Goal: Task Accomplishment & Management: Use online tool/utility

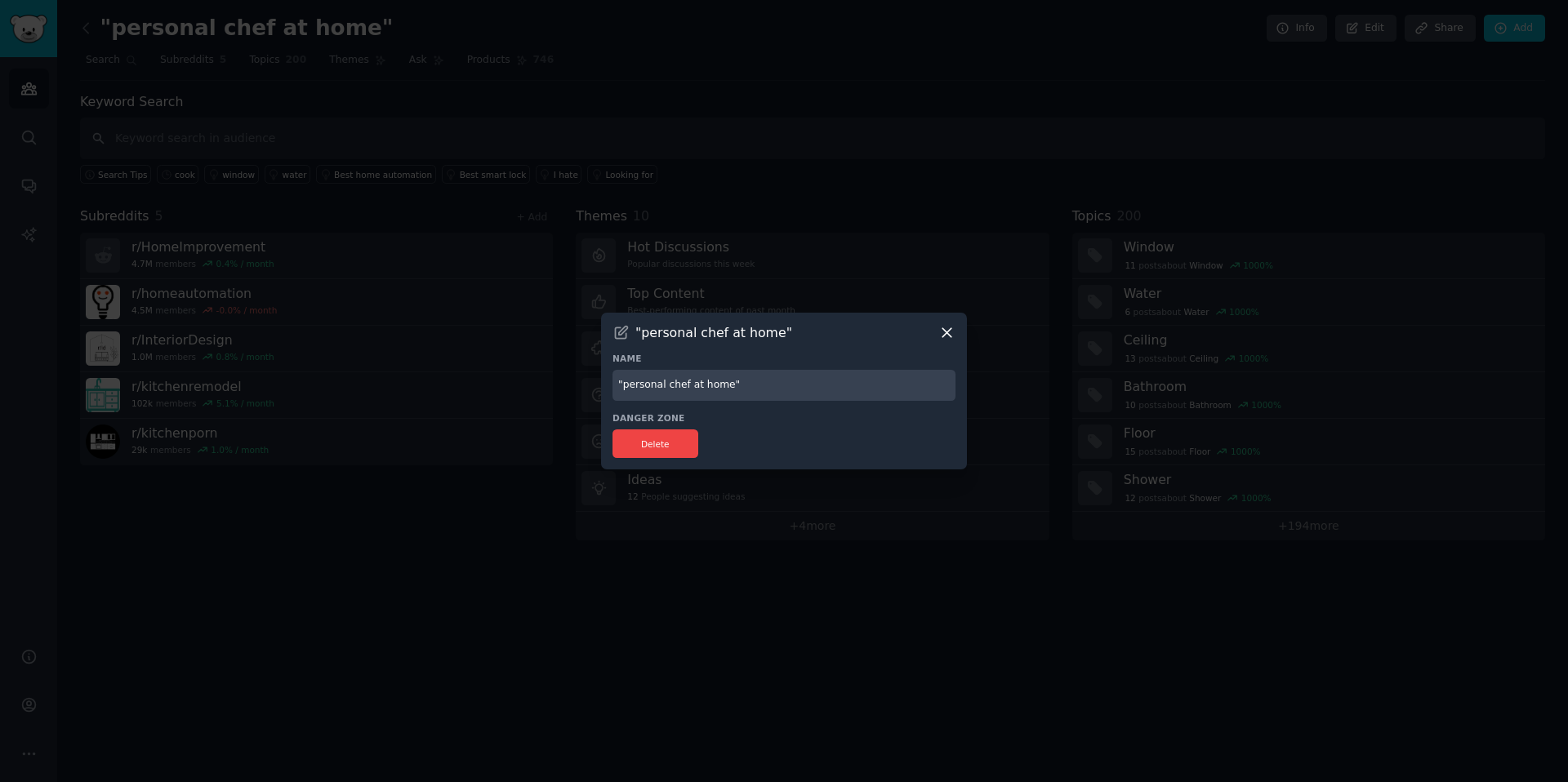
click at [946, 334] on icon at bounding box center [947, 333] width 9 height 9
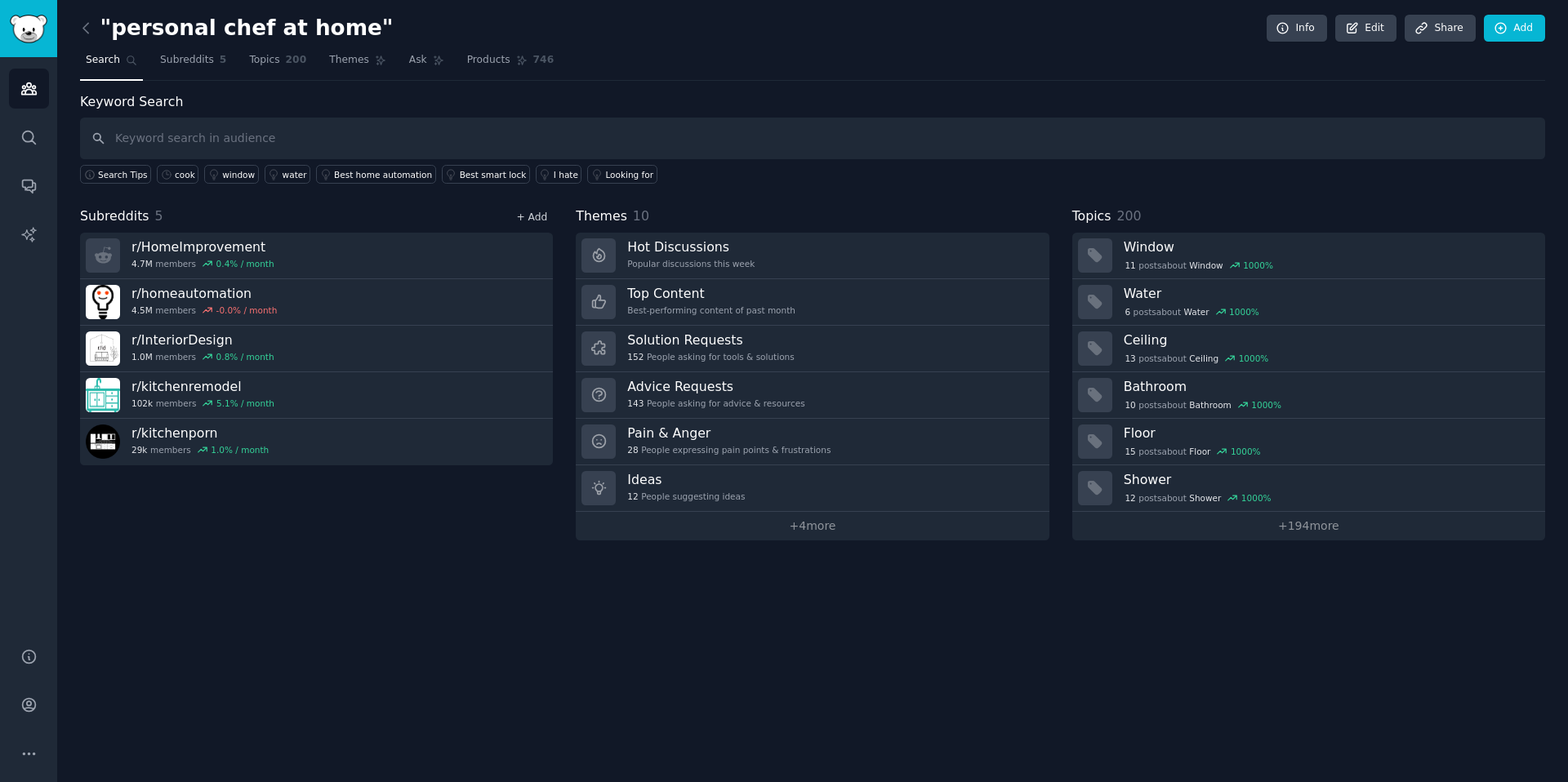
click at [532, 222] on link "+ Add" at bounding box center [532, 217] width 31 height 11
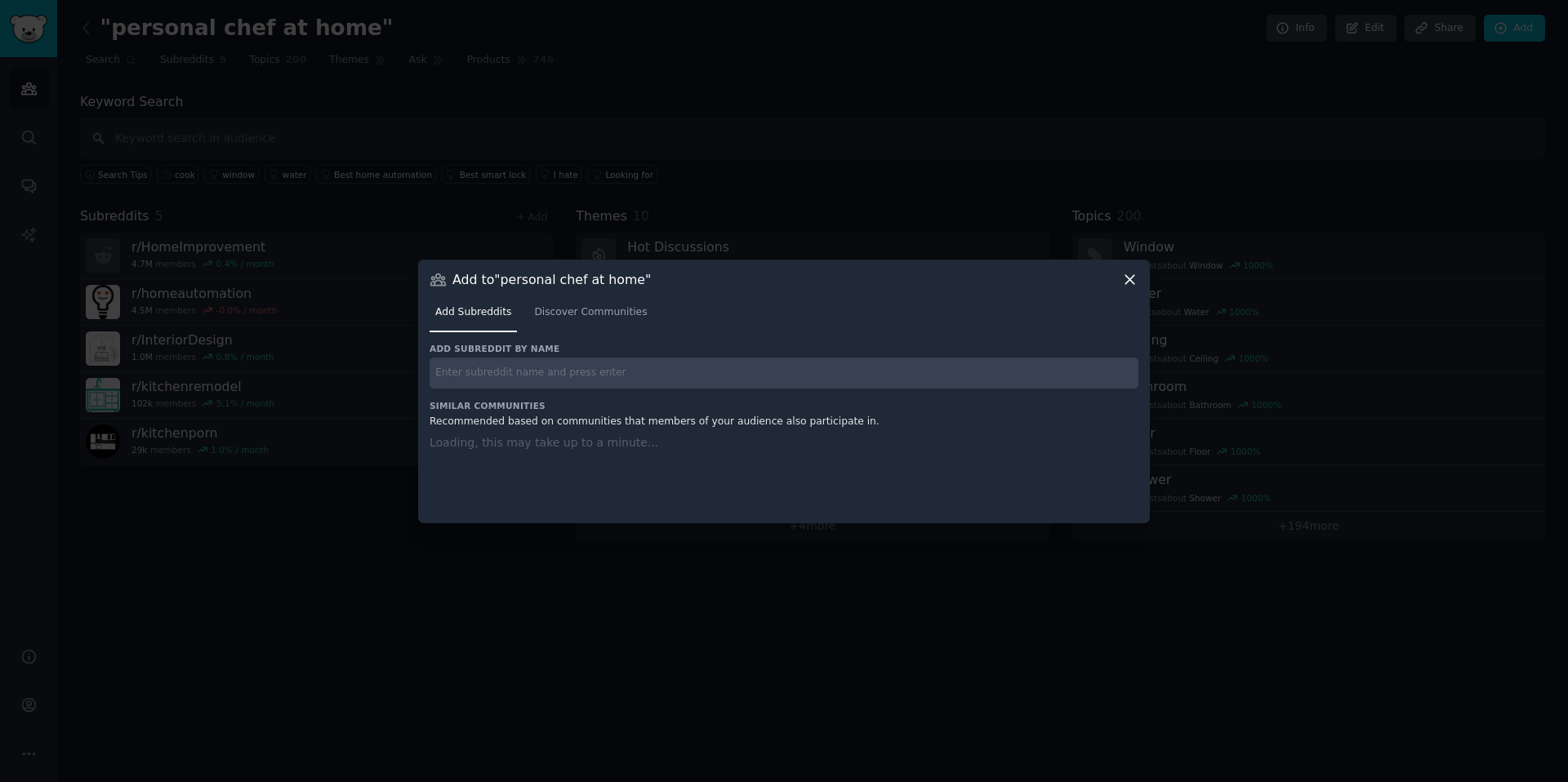
click at [624, 366] on input "text" at bounding box center [784, 373] width 709 height 31
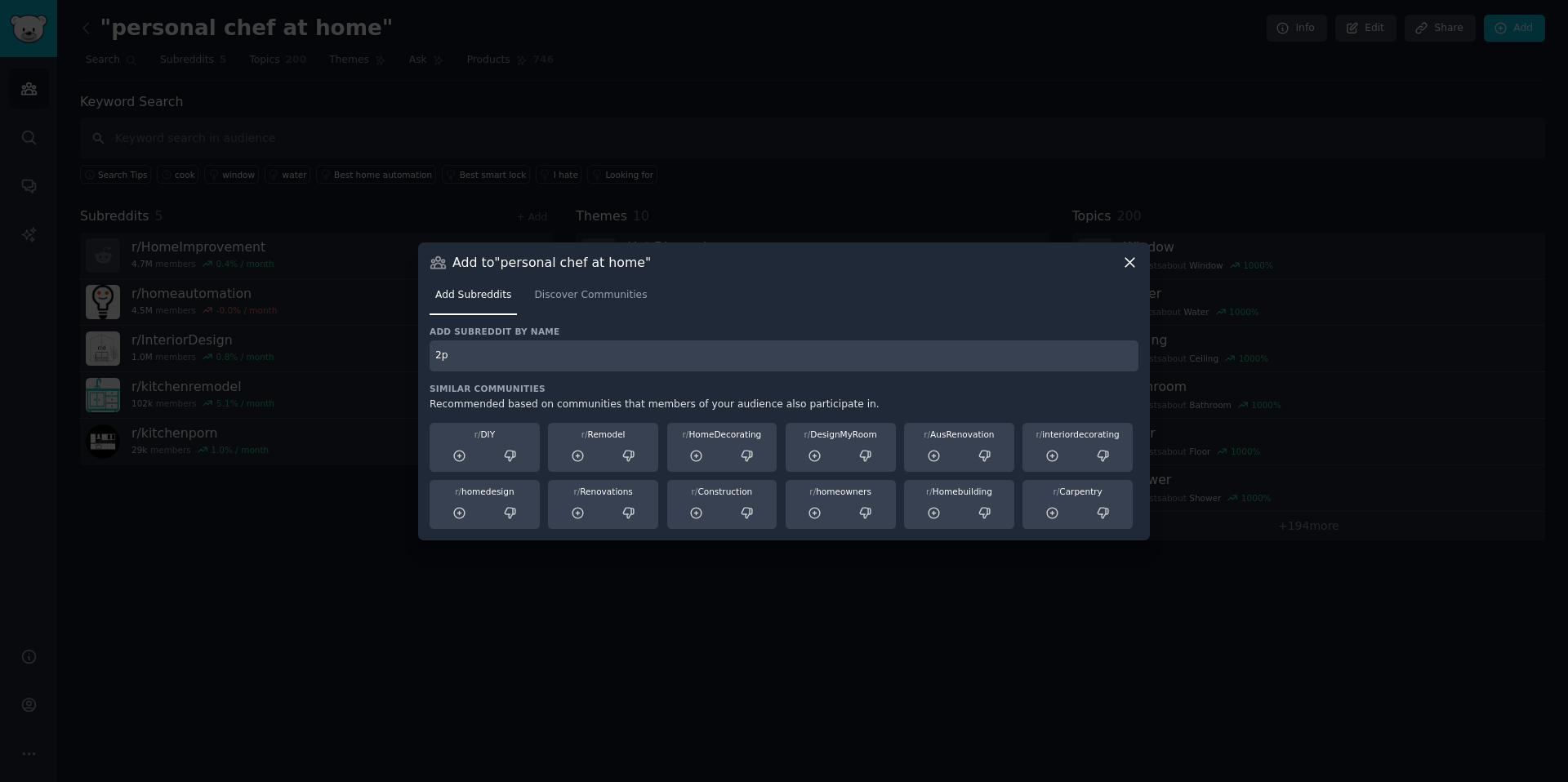
type input "2"
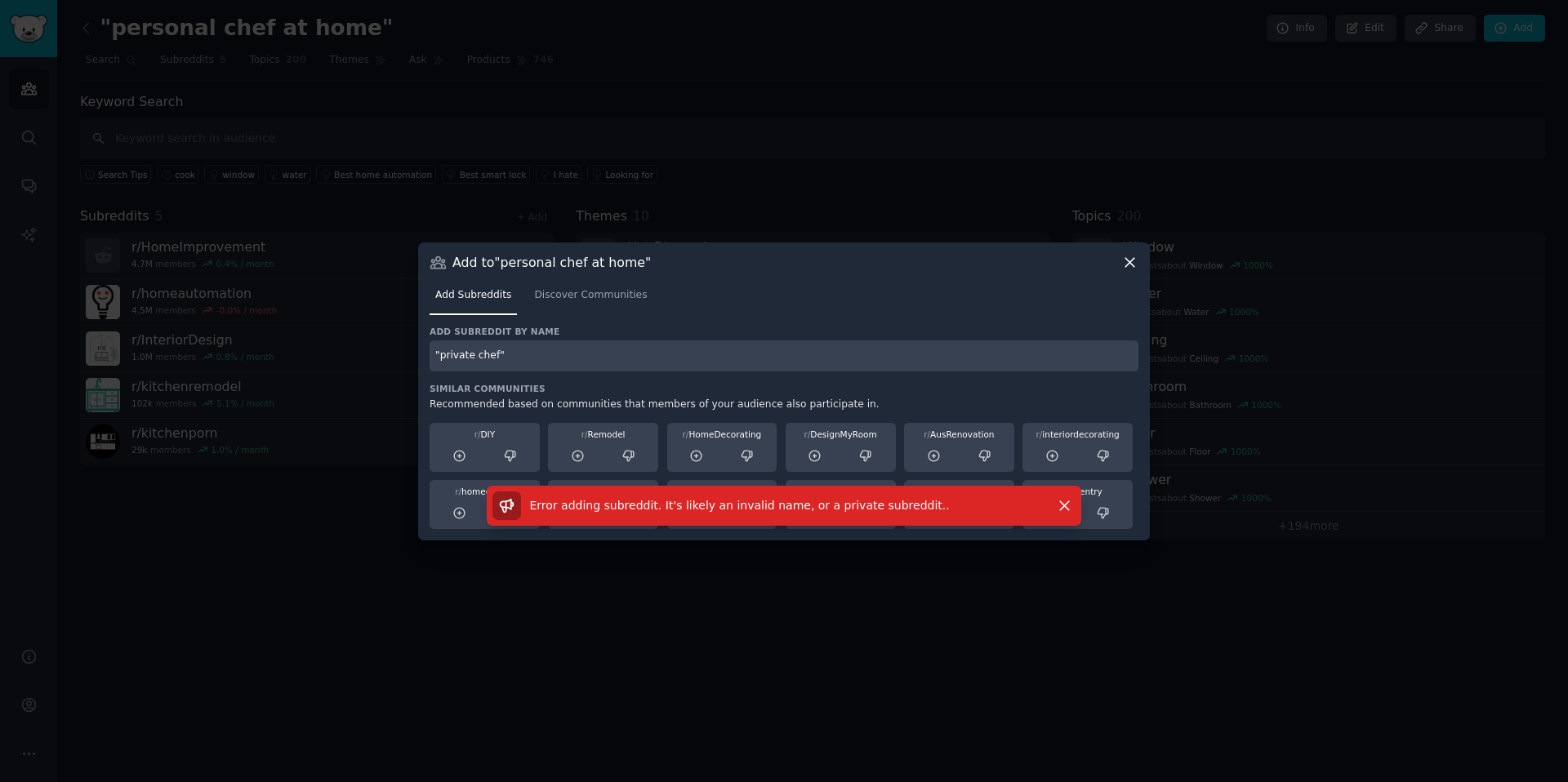
click at [646, 349] on input ""private chef"" at bounding box center [784, 356] width 709 height 31
type input "private chef"
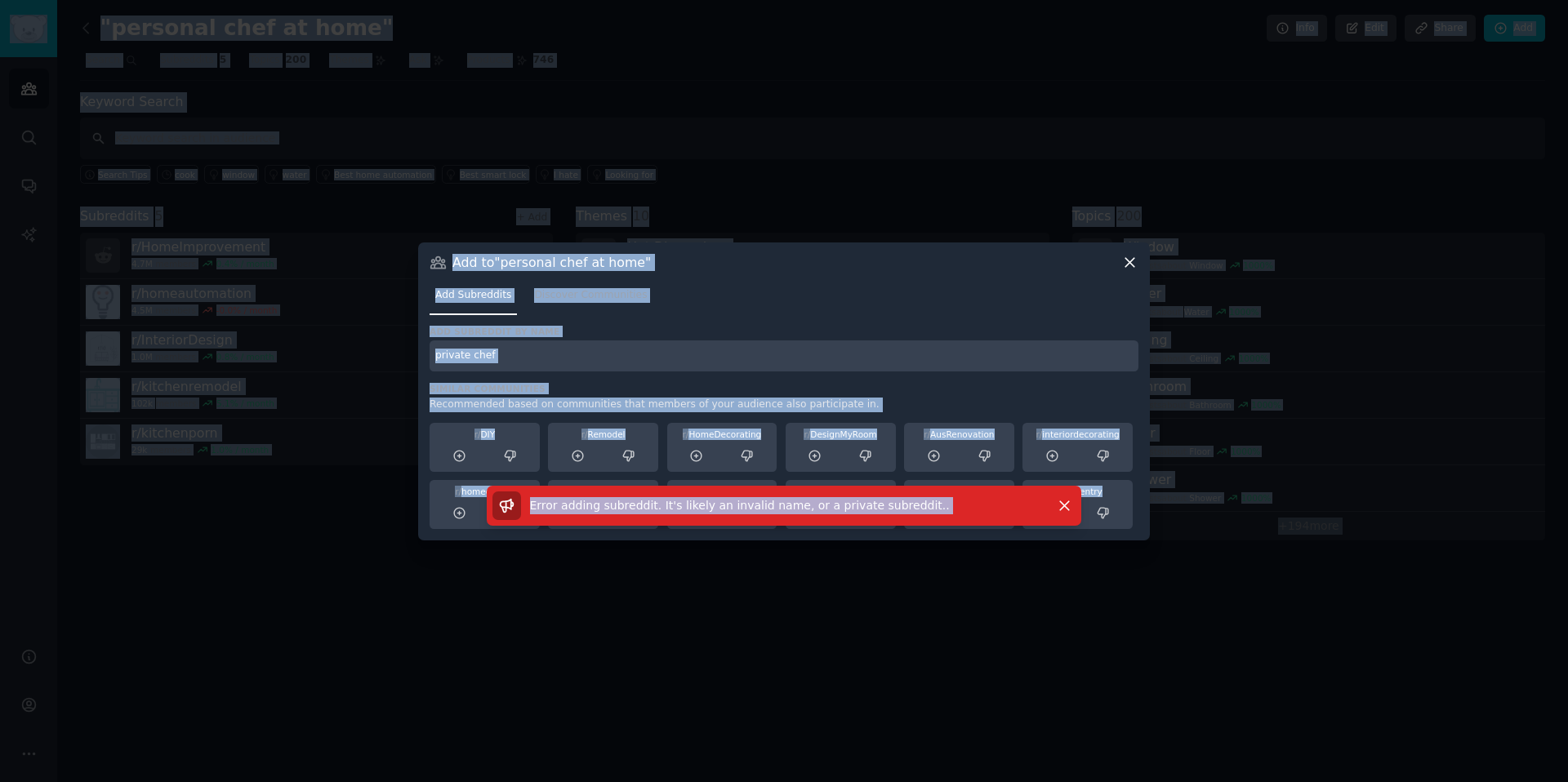
click at [537, 363] on input "private chef" at bounding box center [784, 356] width 709 height 31
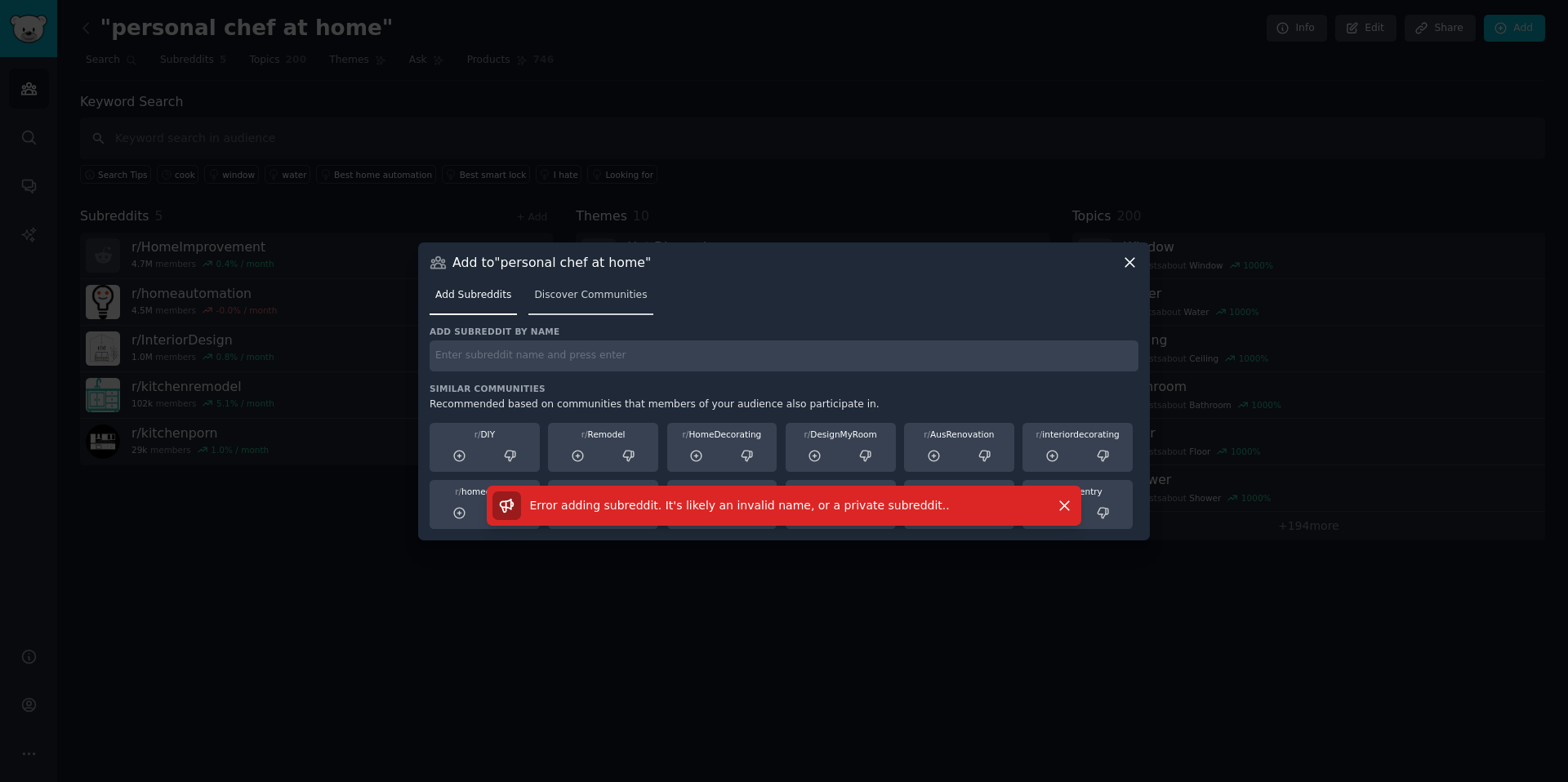
click at [554, 303] on link "Discover Communities" at bounding box center [590, 299] width 124 height 33
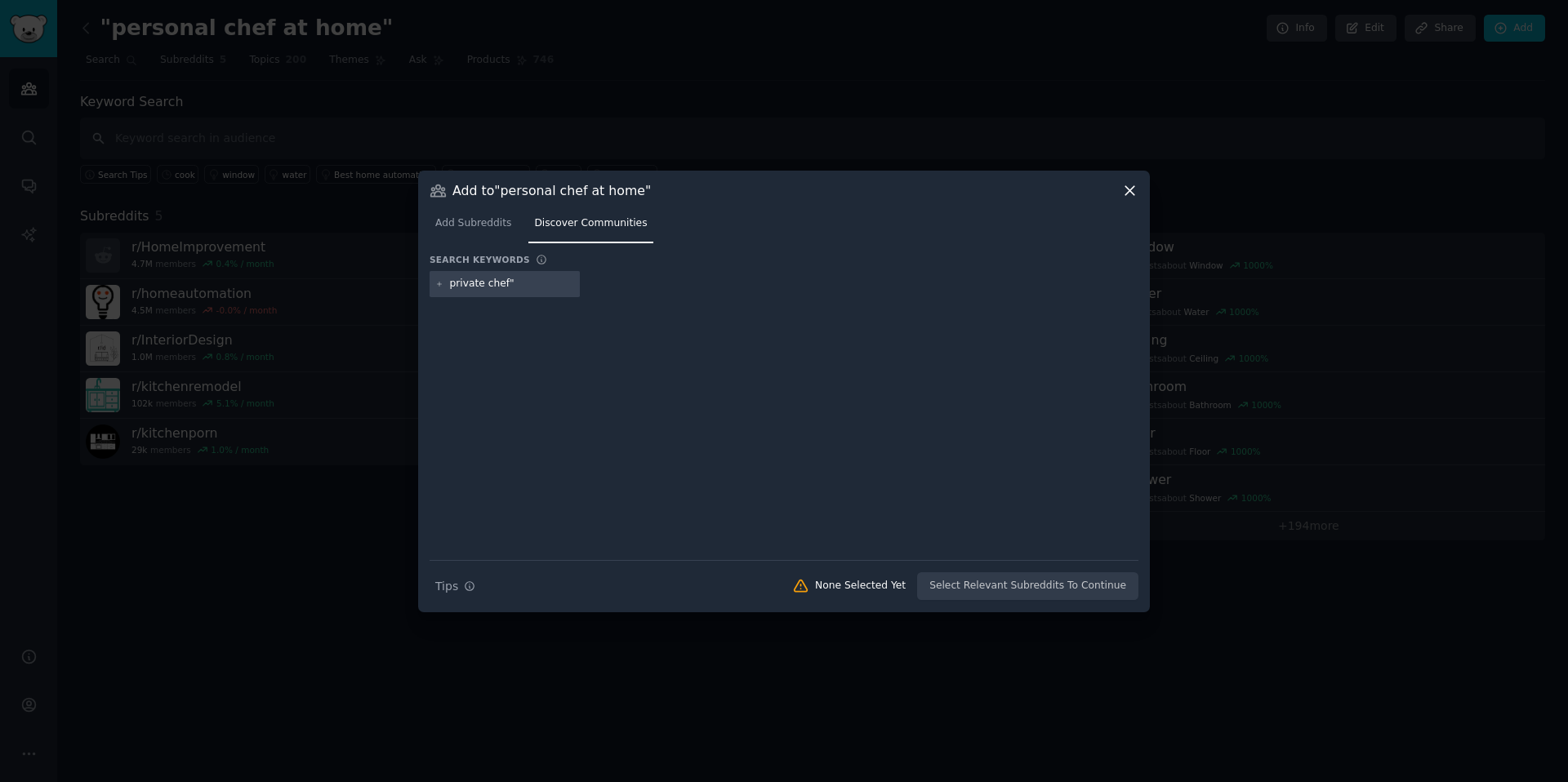
type input ""private chef""
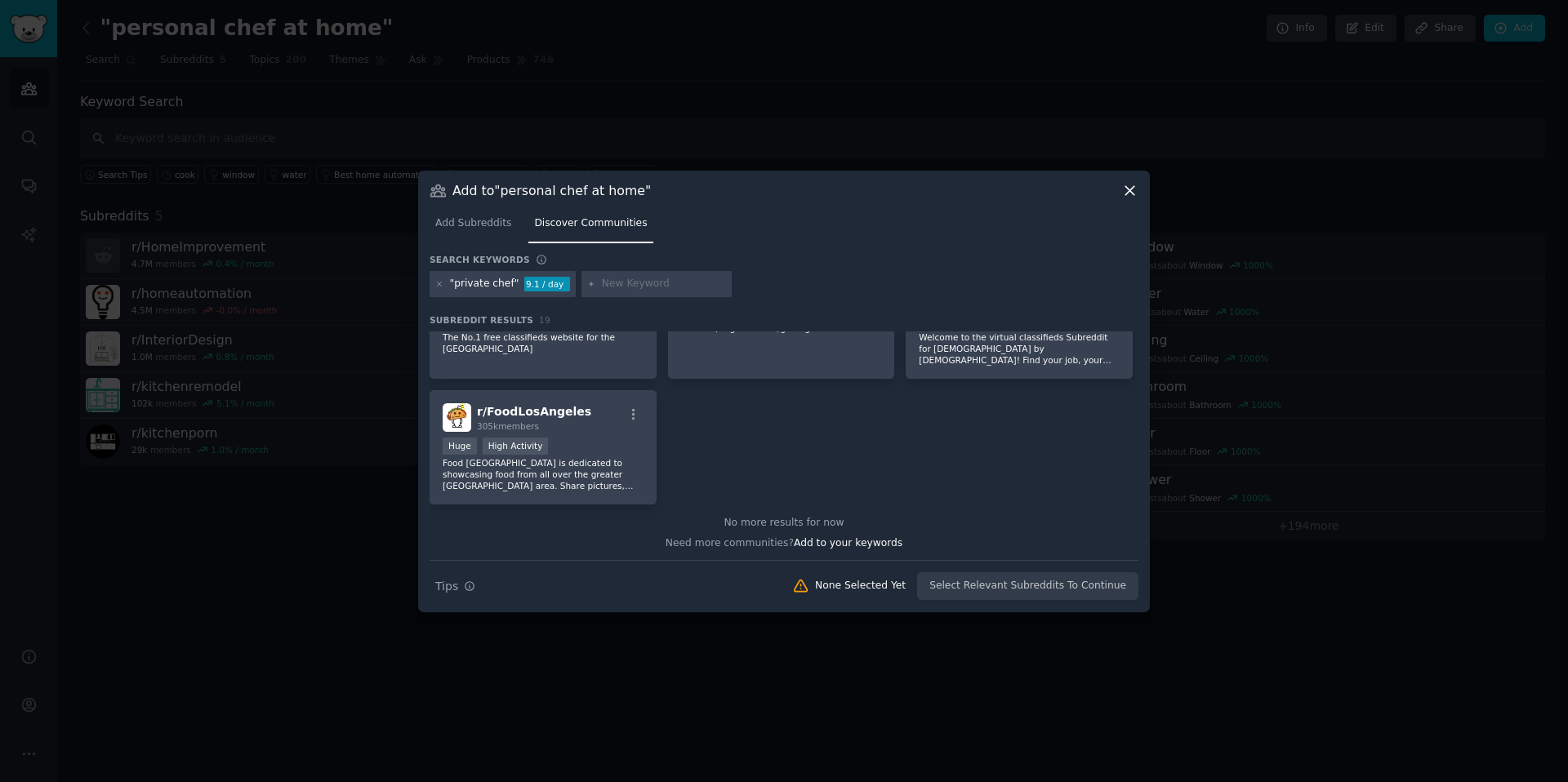
scroll to position [688, 0]
click at [436, 284] on icon at bounding box center [440, 284] width 9 height 9
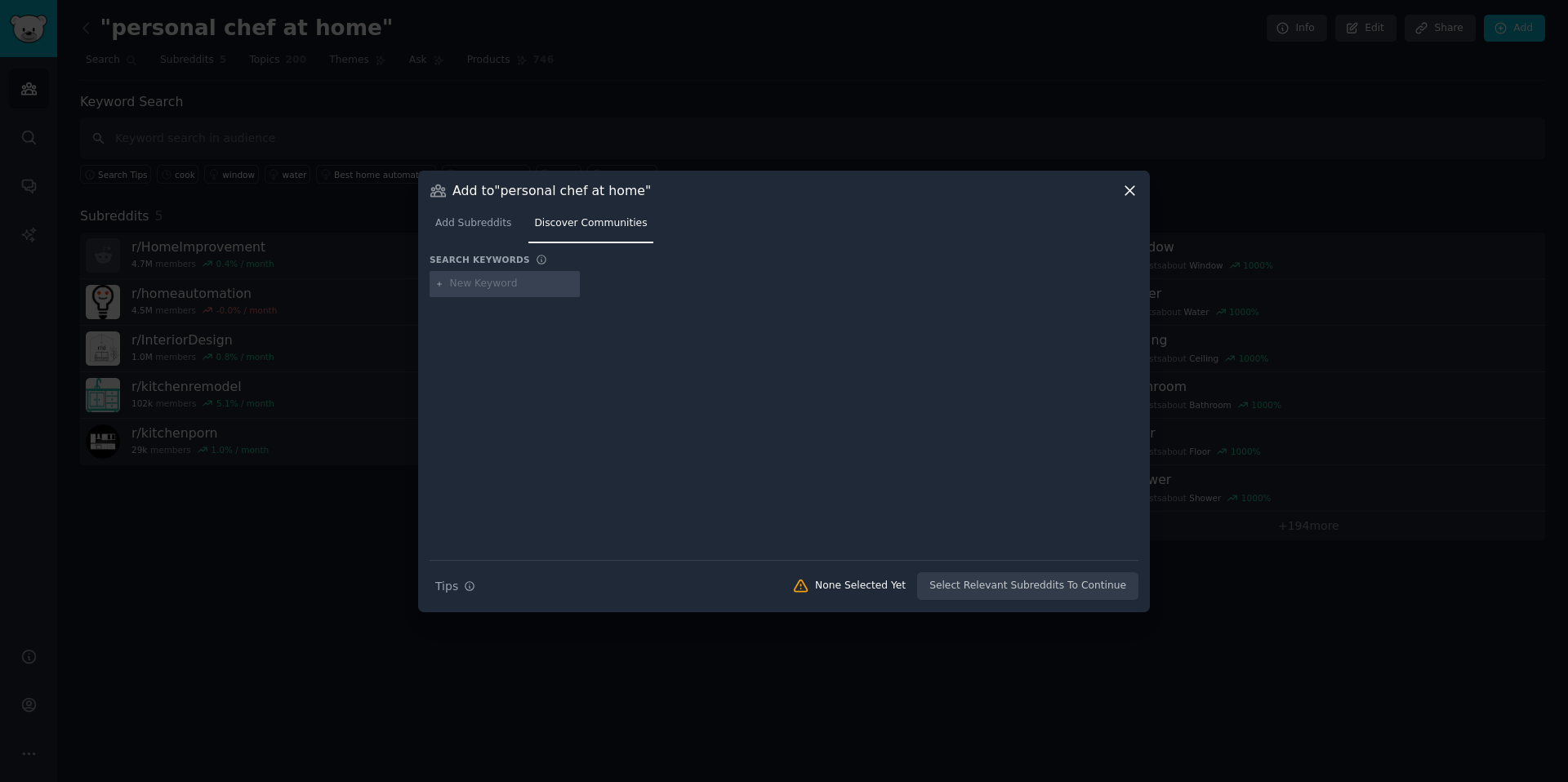
click at [1129, 188] on icon at bounding box center [1130, 191] width 17 height 17
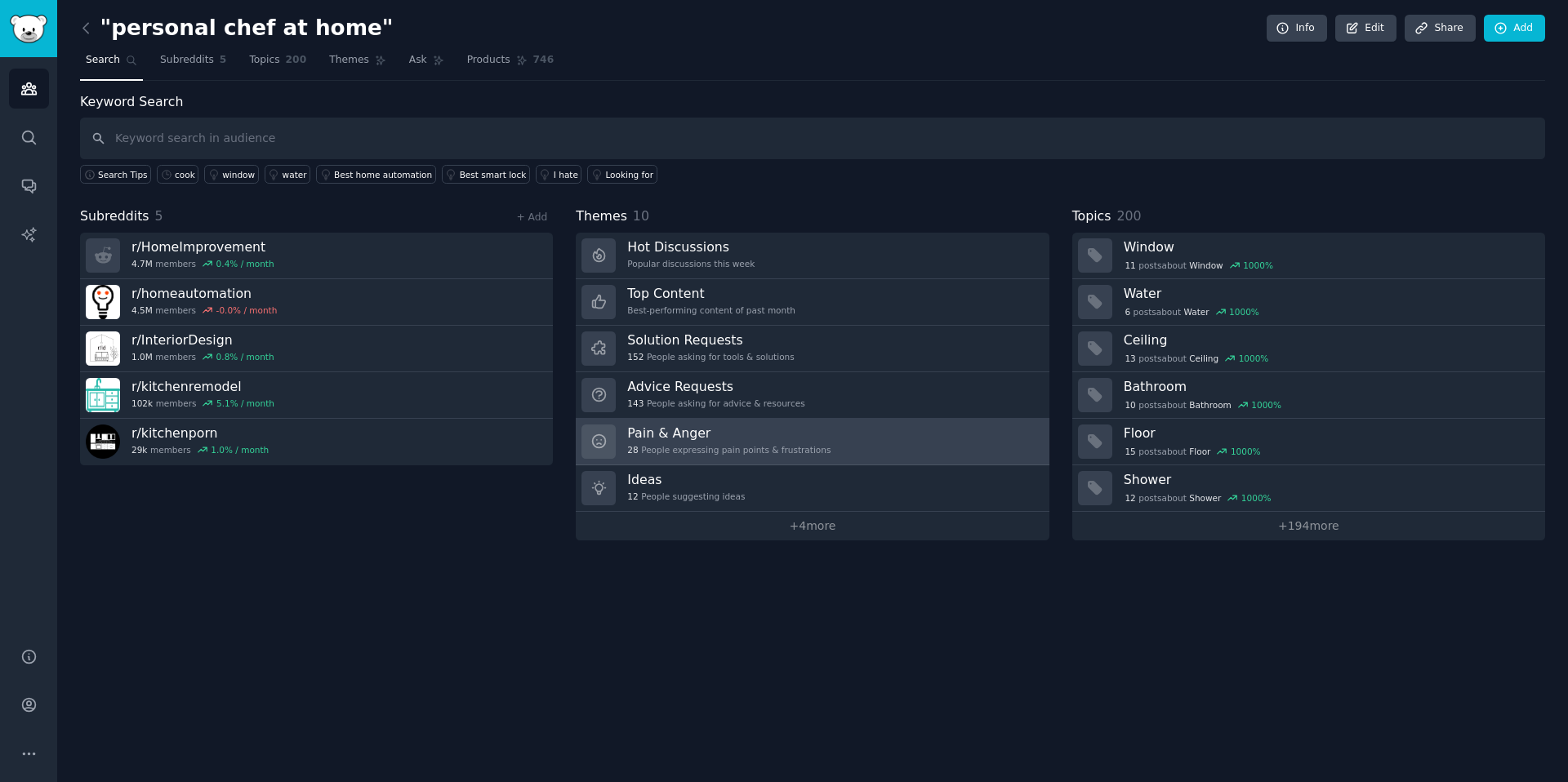
click at [819, 455] on div "28 People expressing pain points & frustrations" at bounding box center [728, 449] width 203 height 11
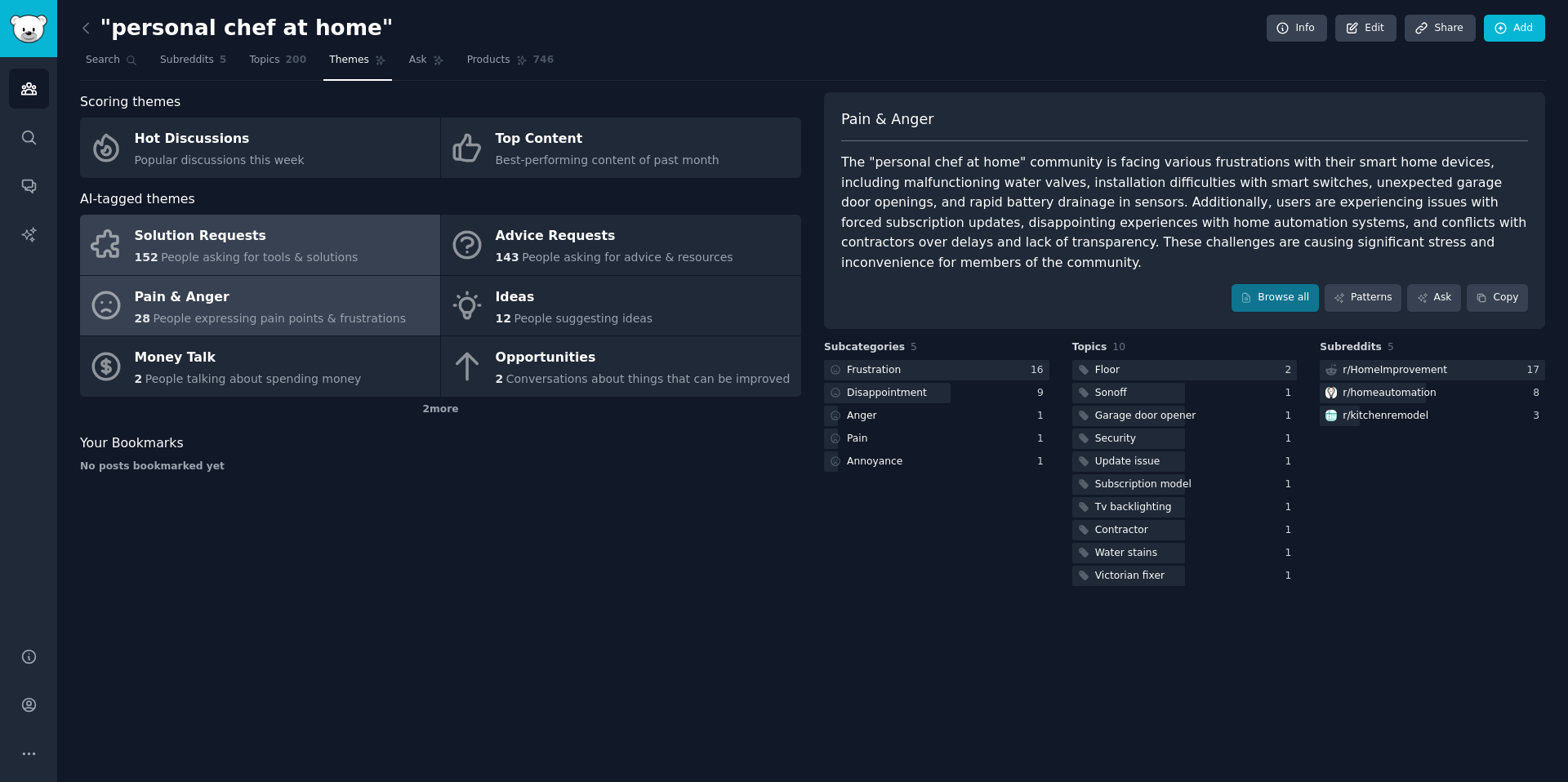
click at [288, 246] on div "Solution Requests" at bounding box center [246, 237] width 224 height 26
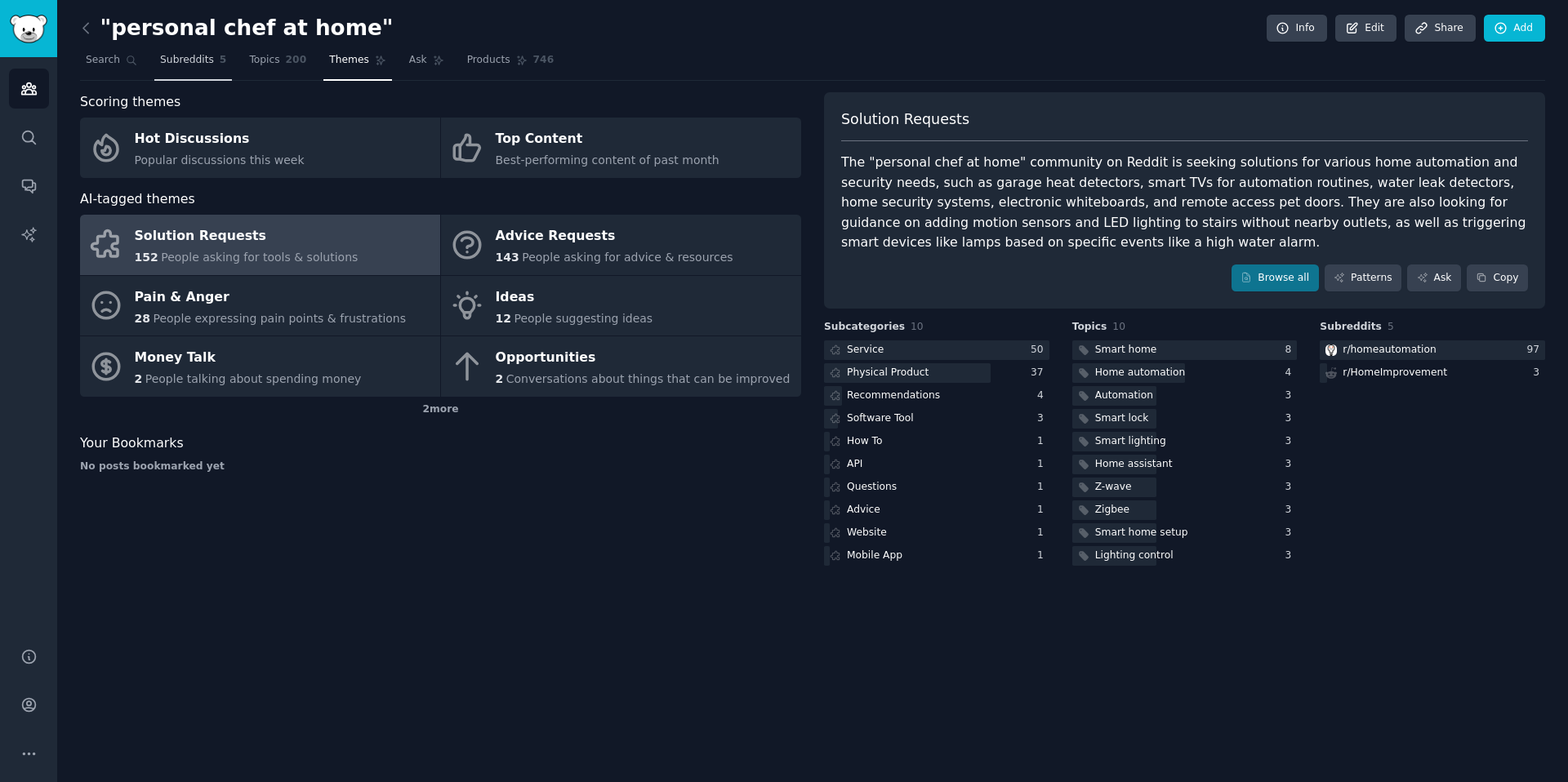
click at [204, 60] on span "Subreddits" at bounding box center [186, 60] width 54 height 14
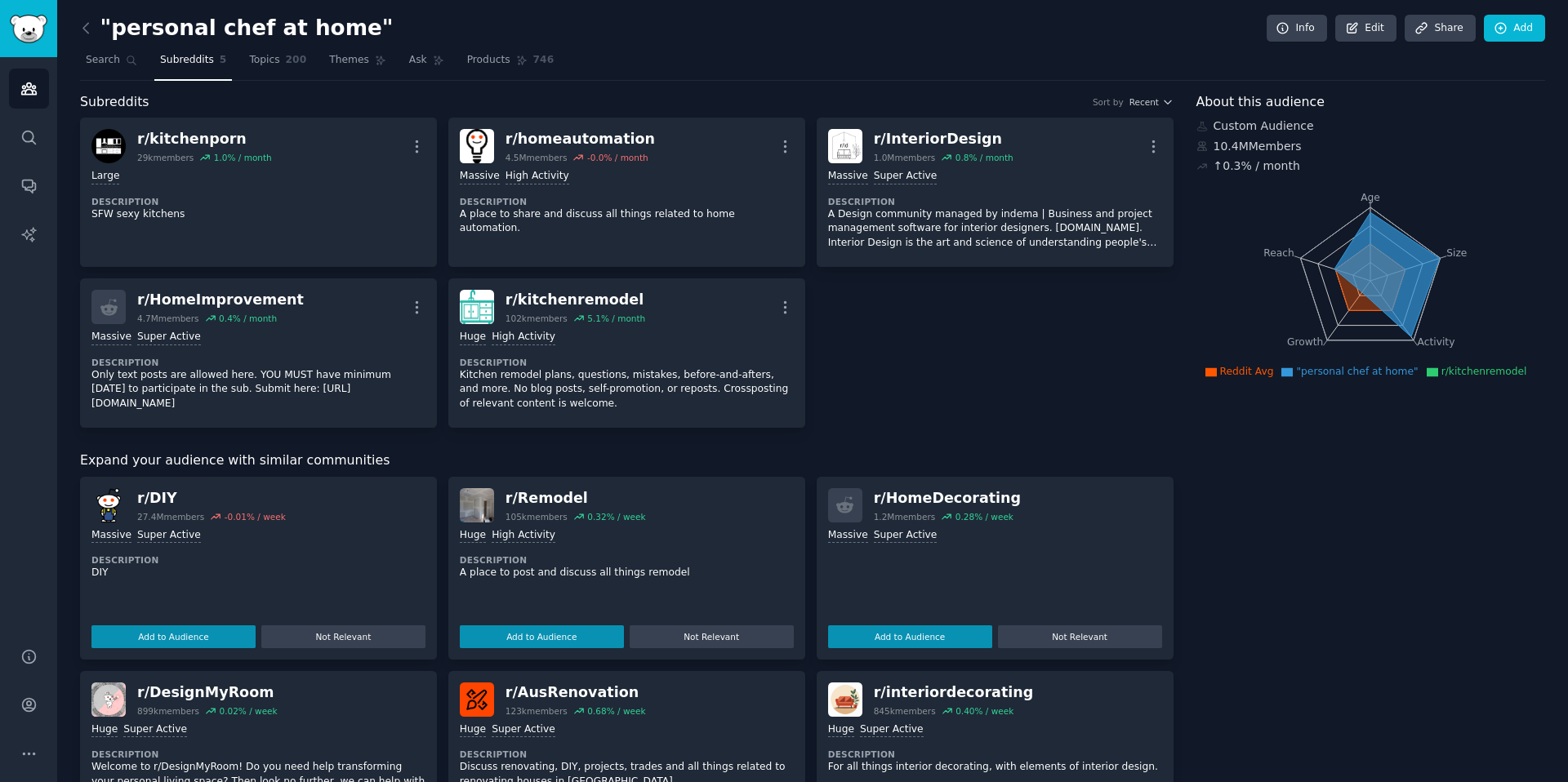
scroll to position [3, 0]
